Goal: Information Seeking & Learning: Learn about a topic

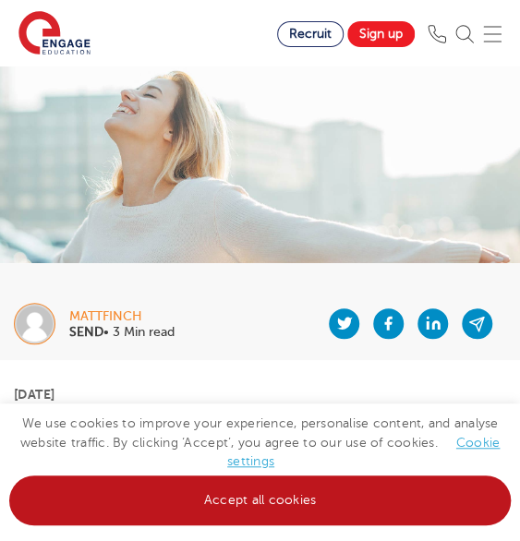
click at [326, 485] on link "Accept all cookies" at bounding box center [259, 501] width 501 height 50
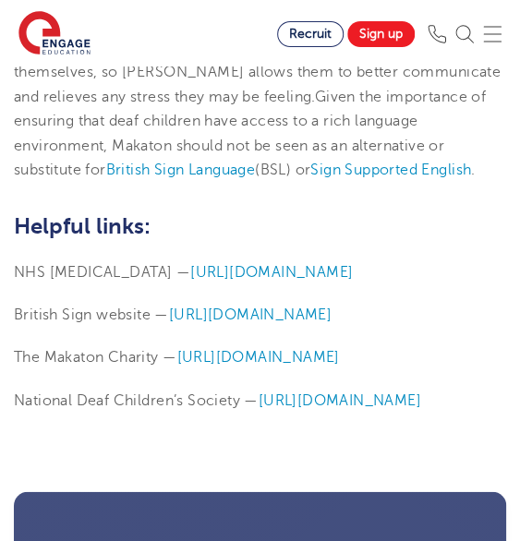
scroll to position [5345, 0]
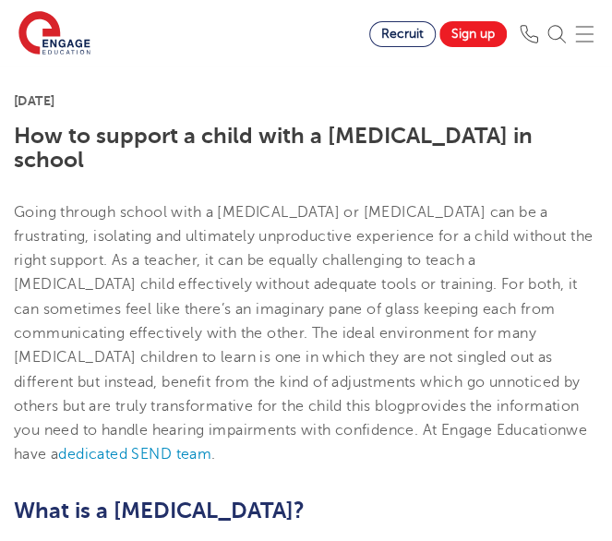
scroll to position [387, 0]
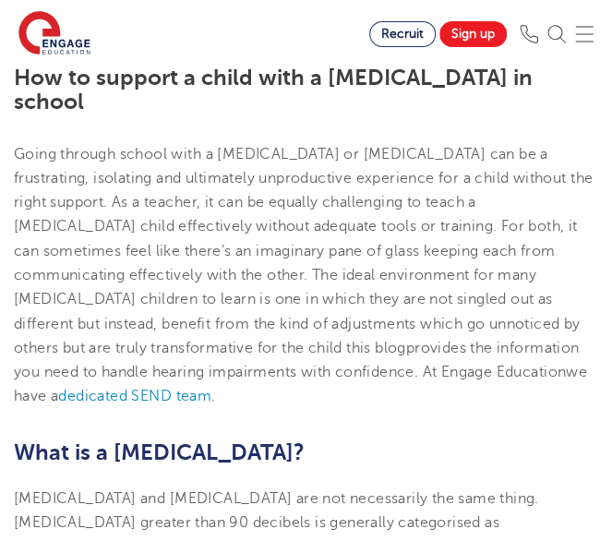
drag, startPoint x: 106, startPoint y: 114, endPoint x: 6, endPoint y: 81, distance: 105.7
copy h1 "How to support a child with a [MEDICAL_DATA] in school"
